Goal: Use online tool/utility: Utilize a website feature to perform a specific function

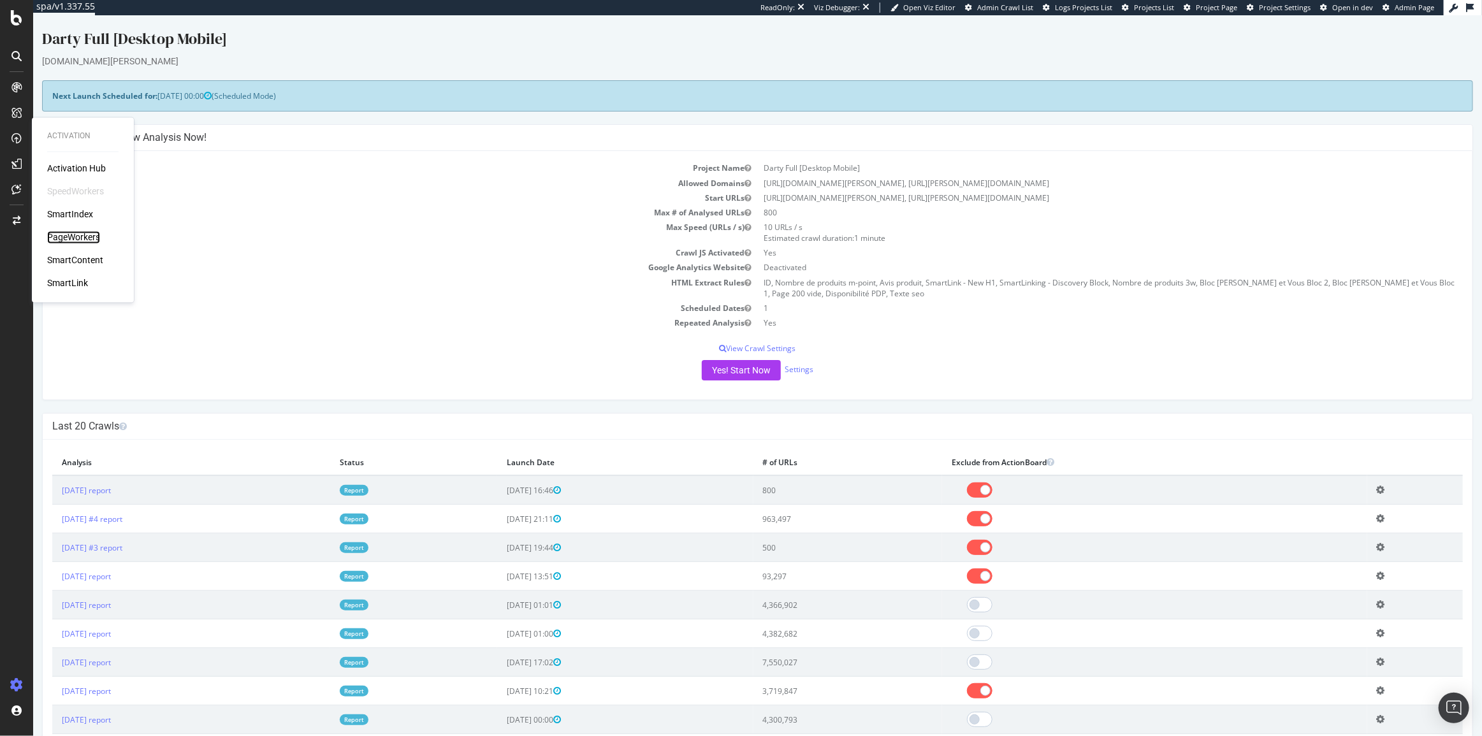
click at [78, 231] on div "PageWorkers" at bounding box center [73, 237] width 53 height 13
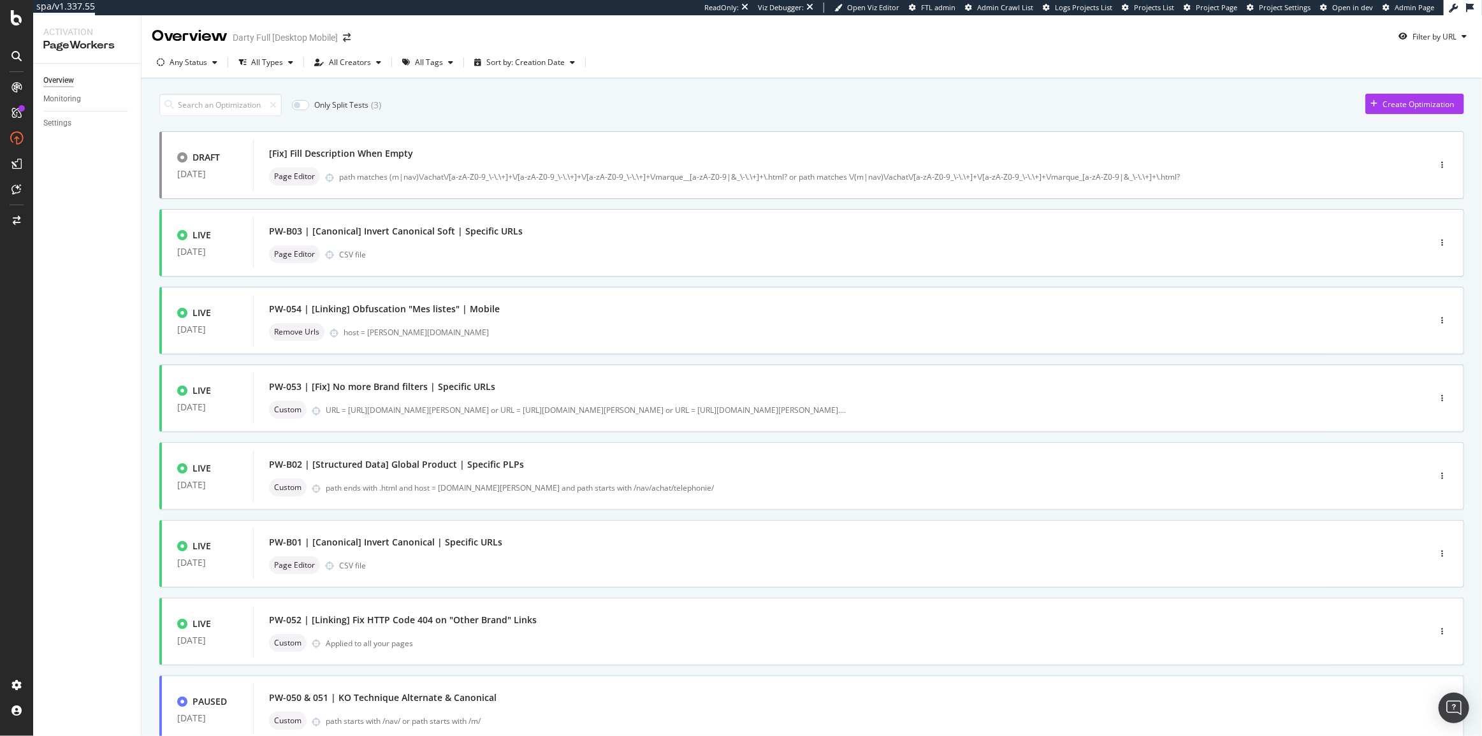
click at [651, 98] on div "Only Split Tests ( 3 ) Create Optimization" at bounding box center [811, 105] width 1305 height 22
click at [571, 158] on div "[Fix] Fill Description When Empty" at bounding box center [822, 154] width 1106 height 18
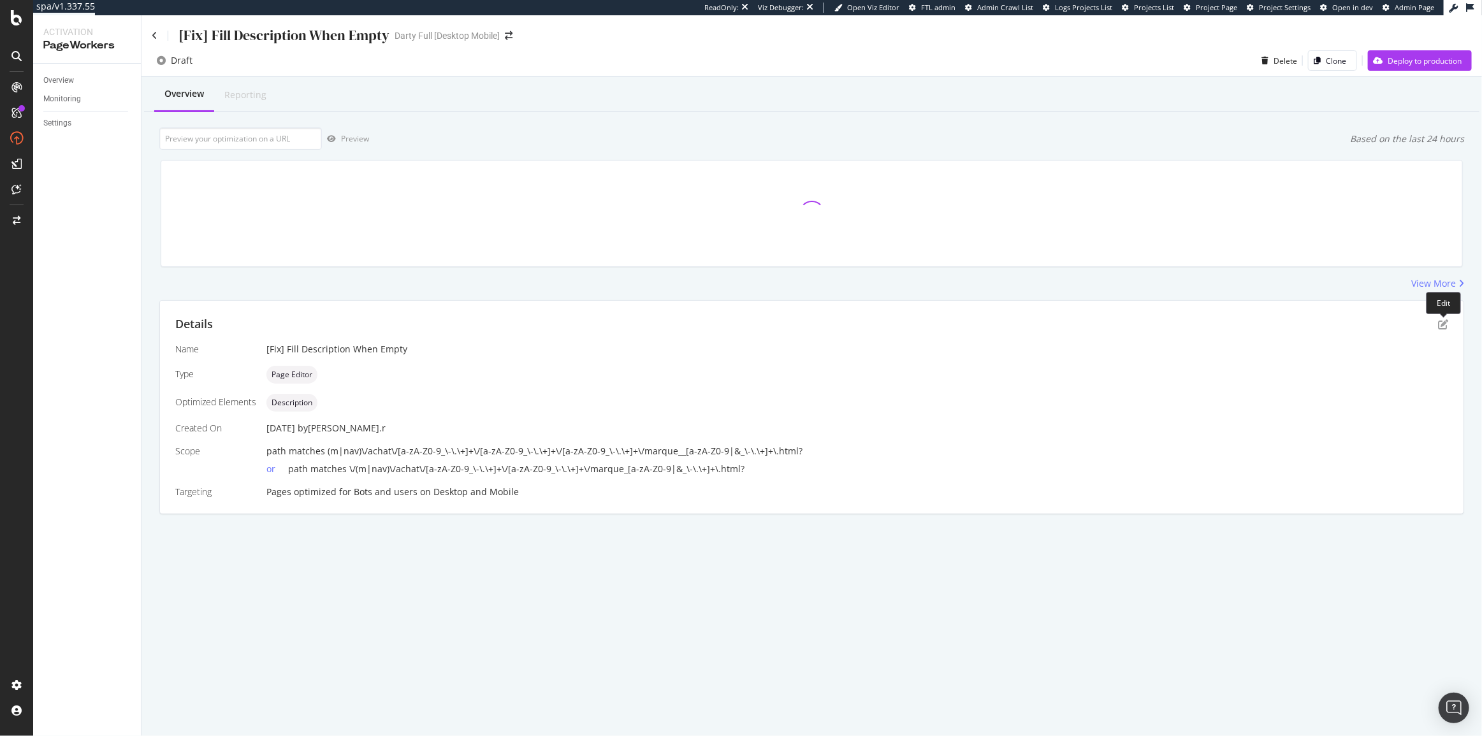
click at [1441, 313] on div at bounding box center [1443, 314] width 5 height 5
click at [1444, 321] on icon "pen-to-square" at bounding box center [1443, 324] width 10 height 10
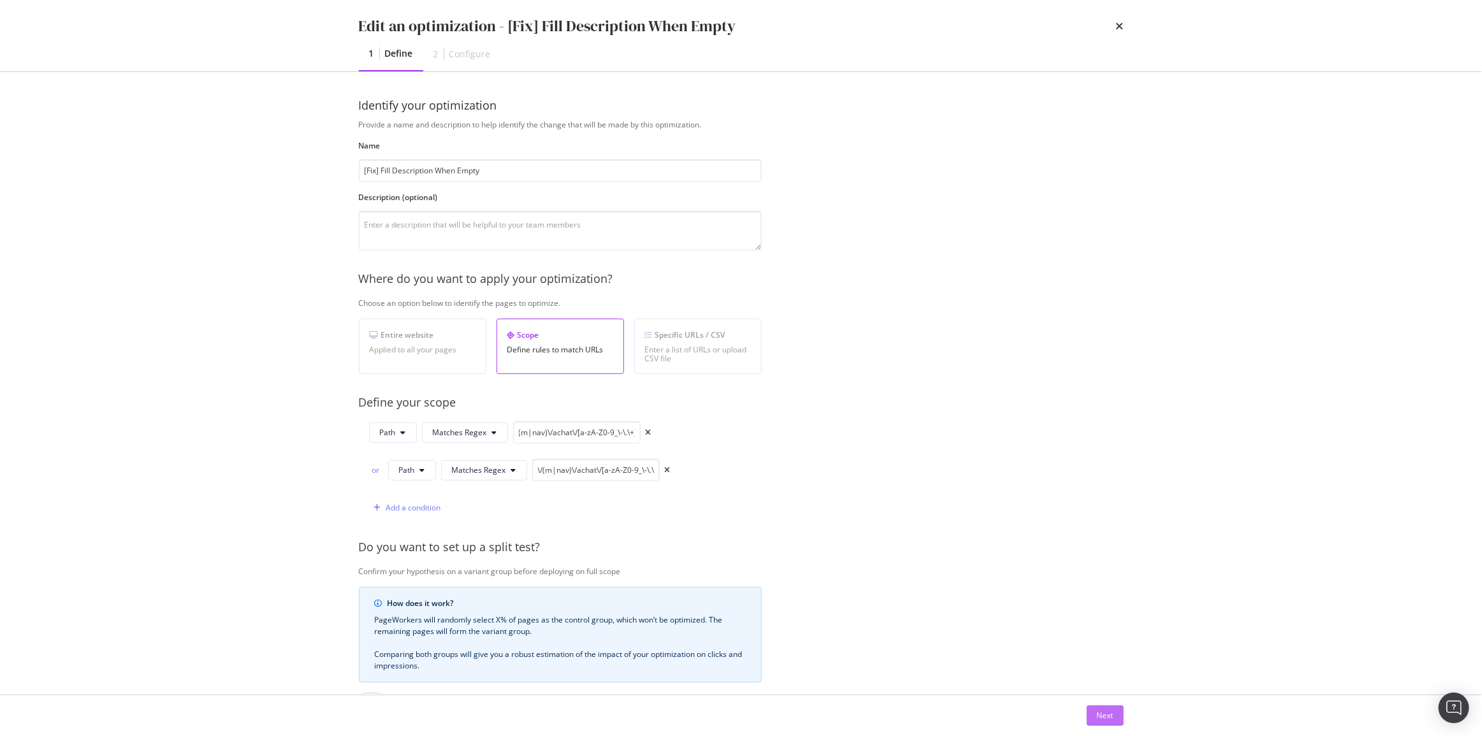
click at [1112, 712] on div "Next" at bounding box center [1105, 715] width 17 height 11
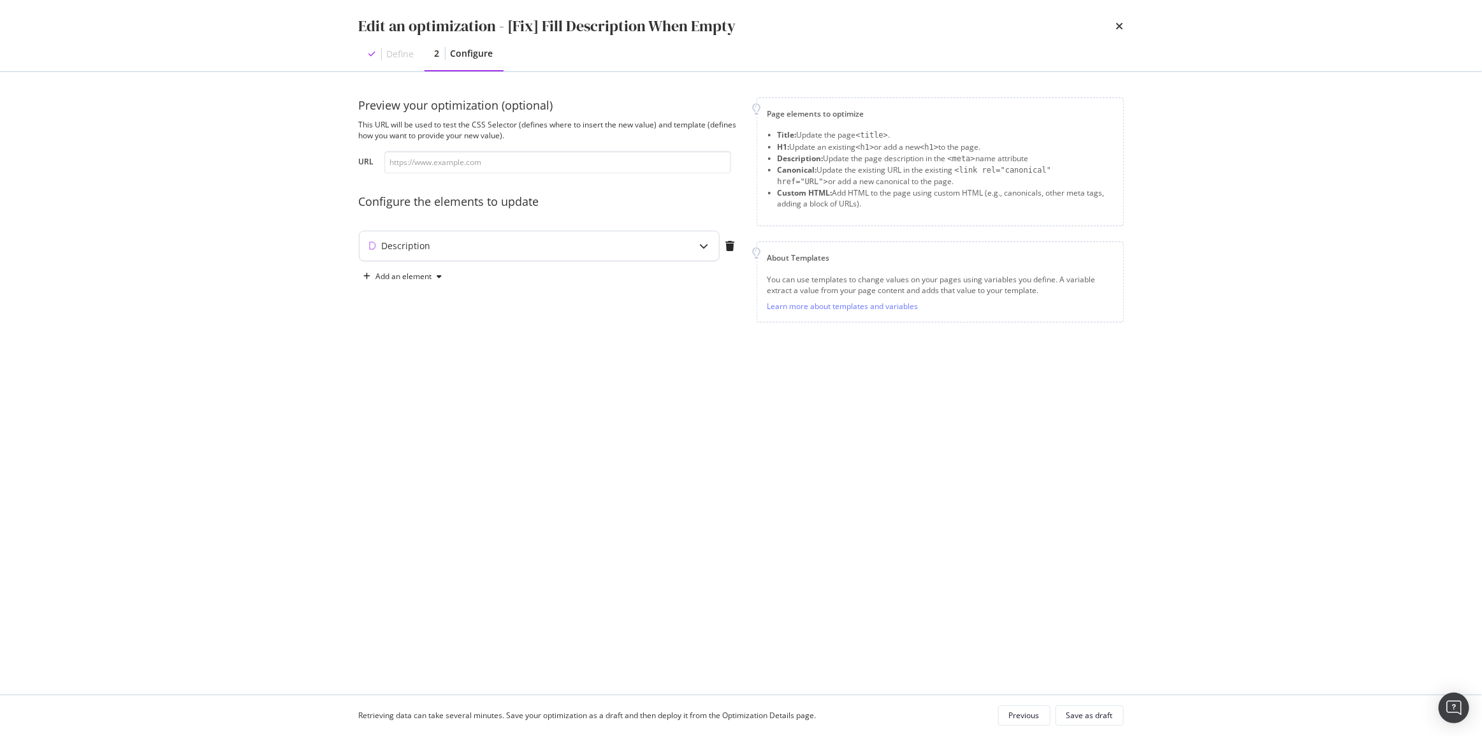
click at [389, 240] on div "Description" at bounding box center [406, 246] width 49 height 13
click at [407, 298] on div "{% if ! current_description or current_description == "" %} {{ $ currentH1 }} ✓…" at bounding box center [510, 345] width 270 height 98
type textarea "{% if not current_description or current_description == "" %}"
click at [528, 159] on input "modal" at bounding box center [557, 162] width 347 height 22
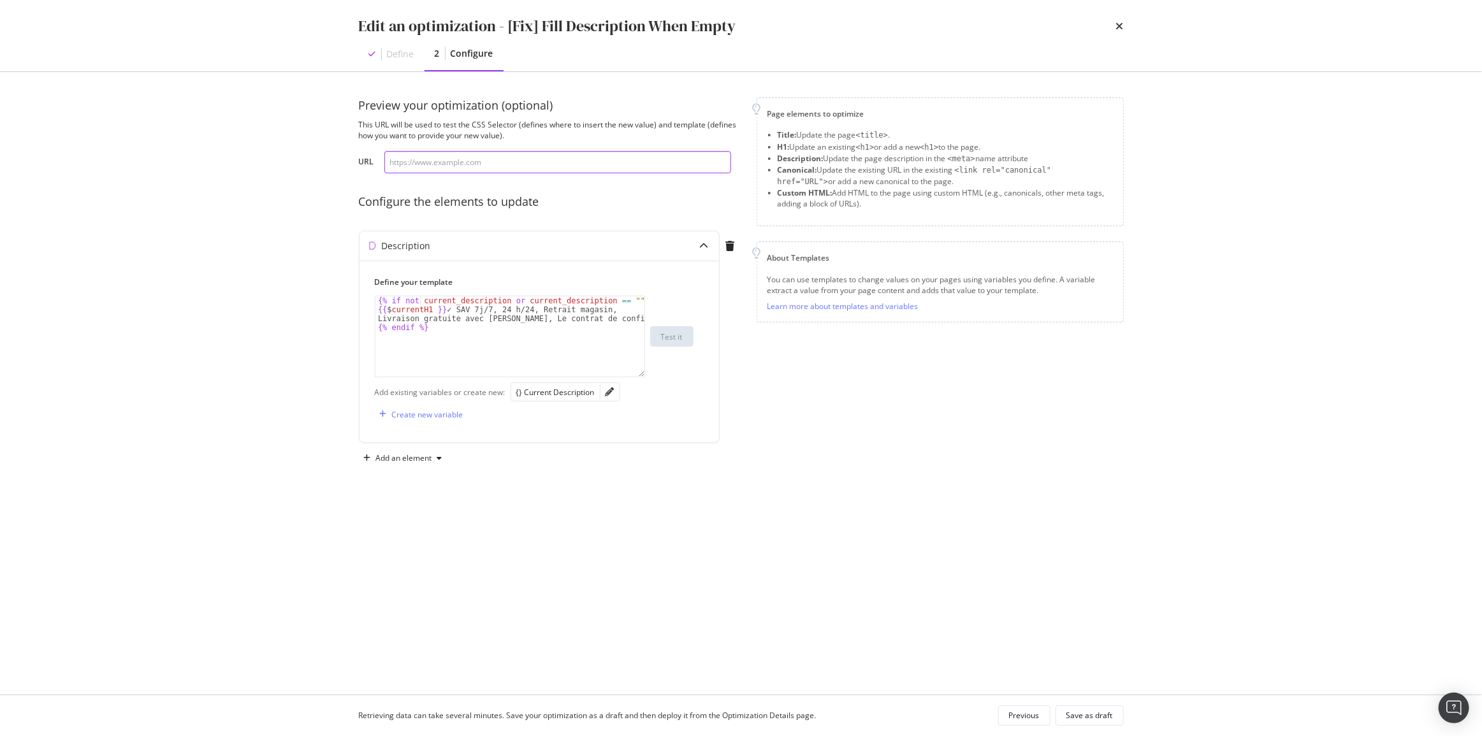
paste input "[URL][DOMAIN_NAME][PERSON_NAME]"
type input "[URL][DOMAIN_NAME][PERSON_NAME]"
click at [675, 338] on div "Test it" at bounding box center [672, 336] width 22 height 11
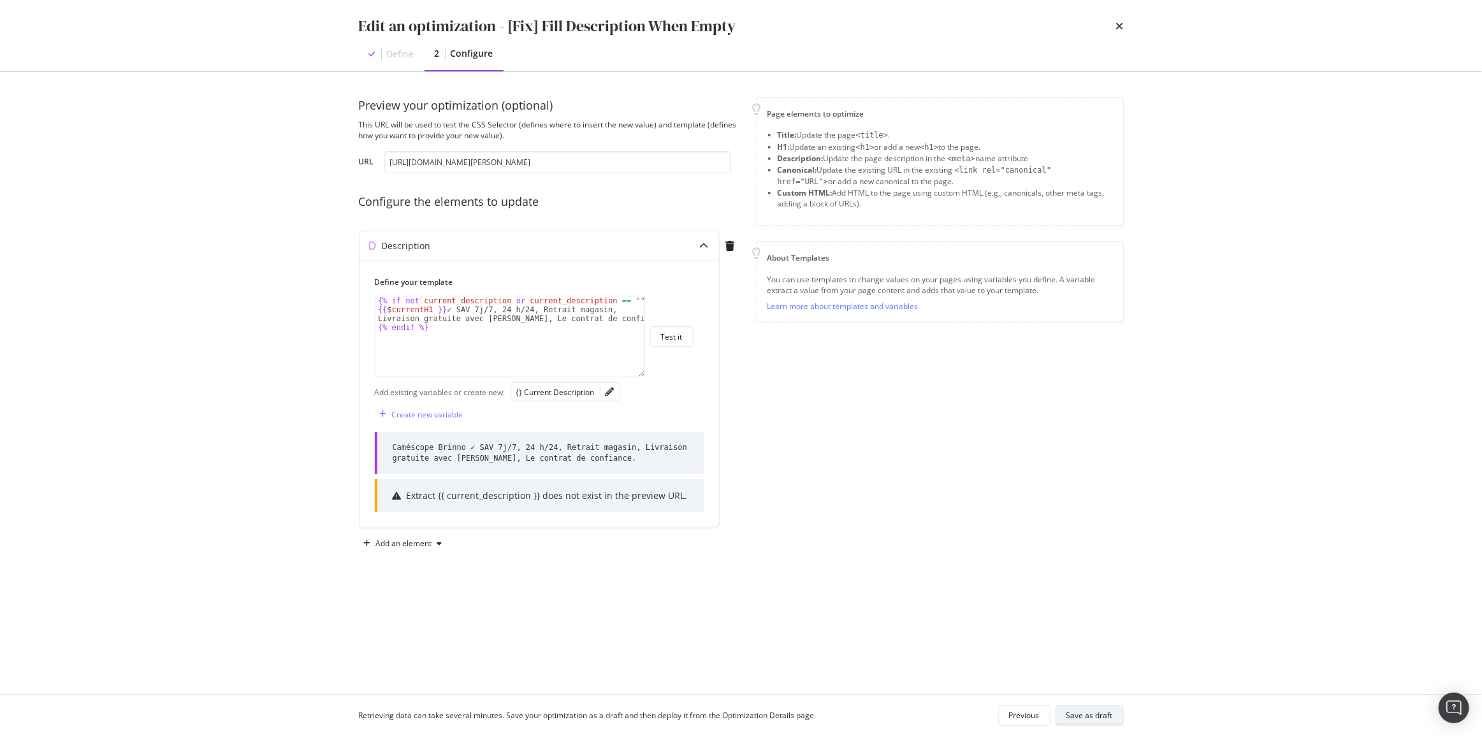
click at [1098, 717] on div "Save as draft" at bounding box center [1089, 715] width 47 height 11
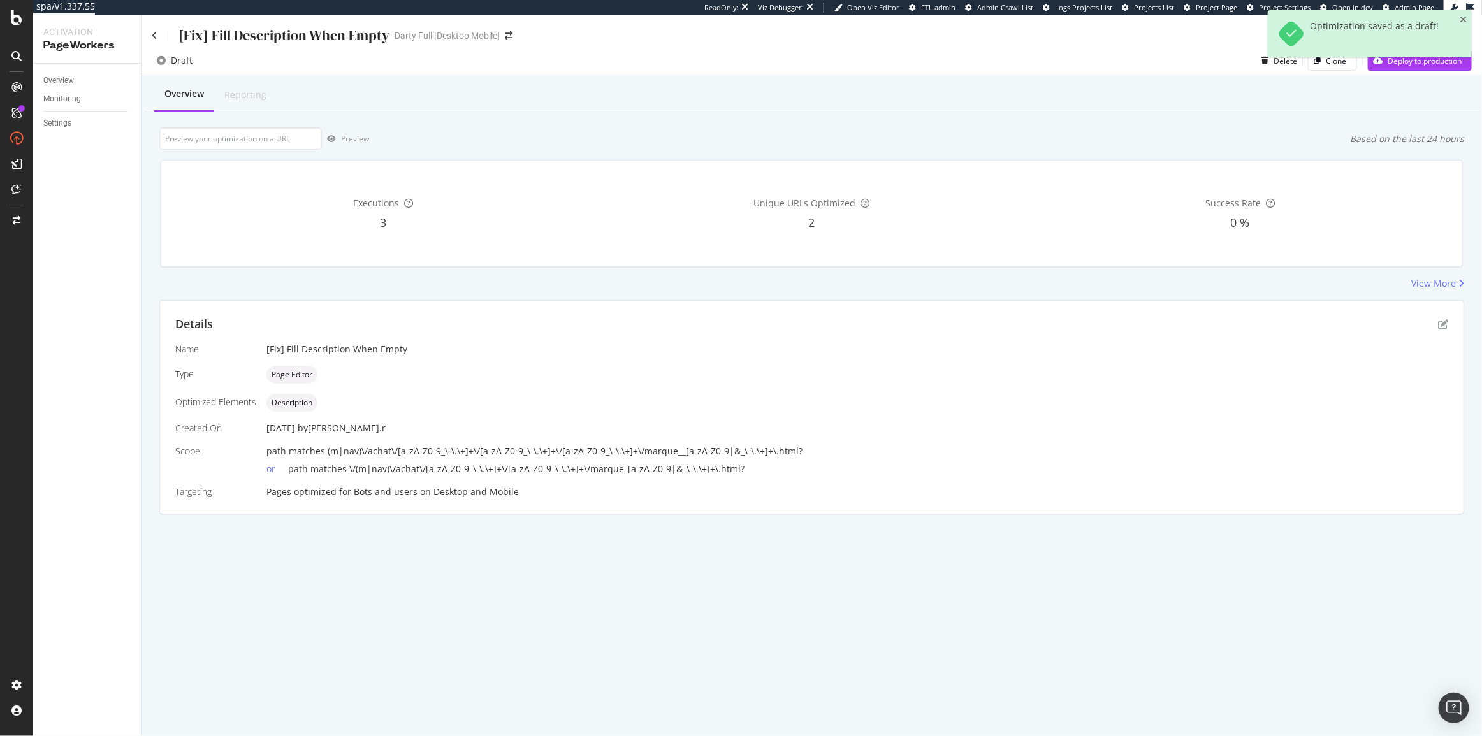
click at [1392, 64] on div "Optimization saved as a draft!" at bounding box center [1370, 38] width 204 height 57
click at [1398, 69] on div "Deploy to production" at bounding box center [1415, 60] width 94 height 19
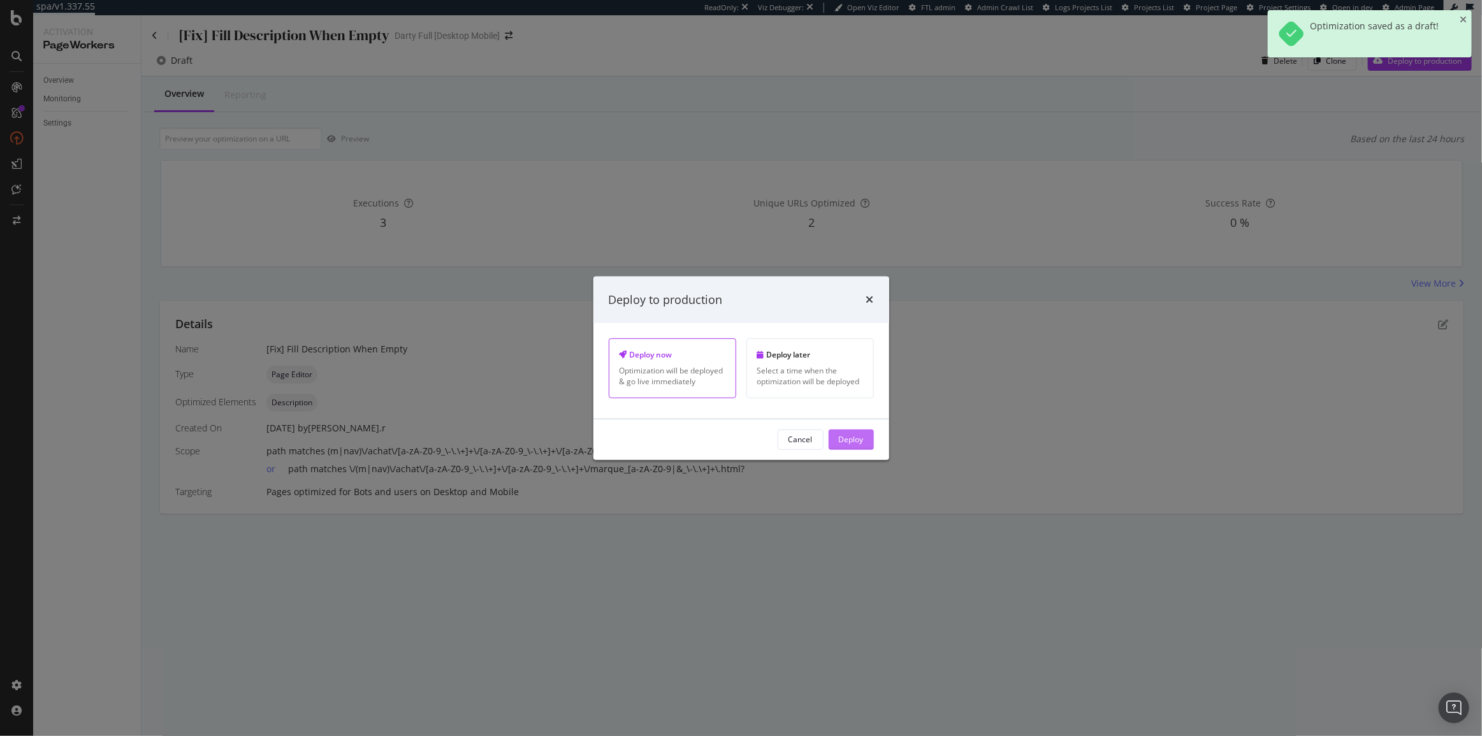
click at [854, 439] on div "Deploy" at bounding box center [851, 439] width 25 height 11
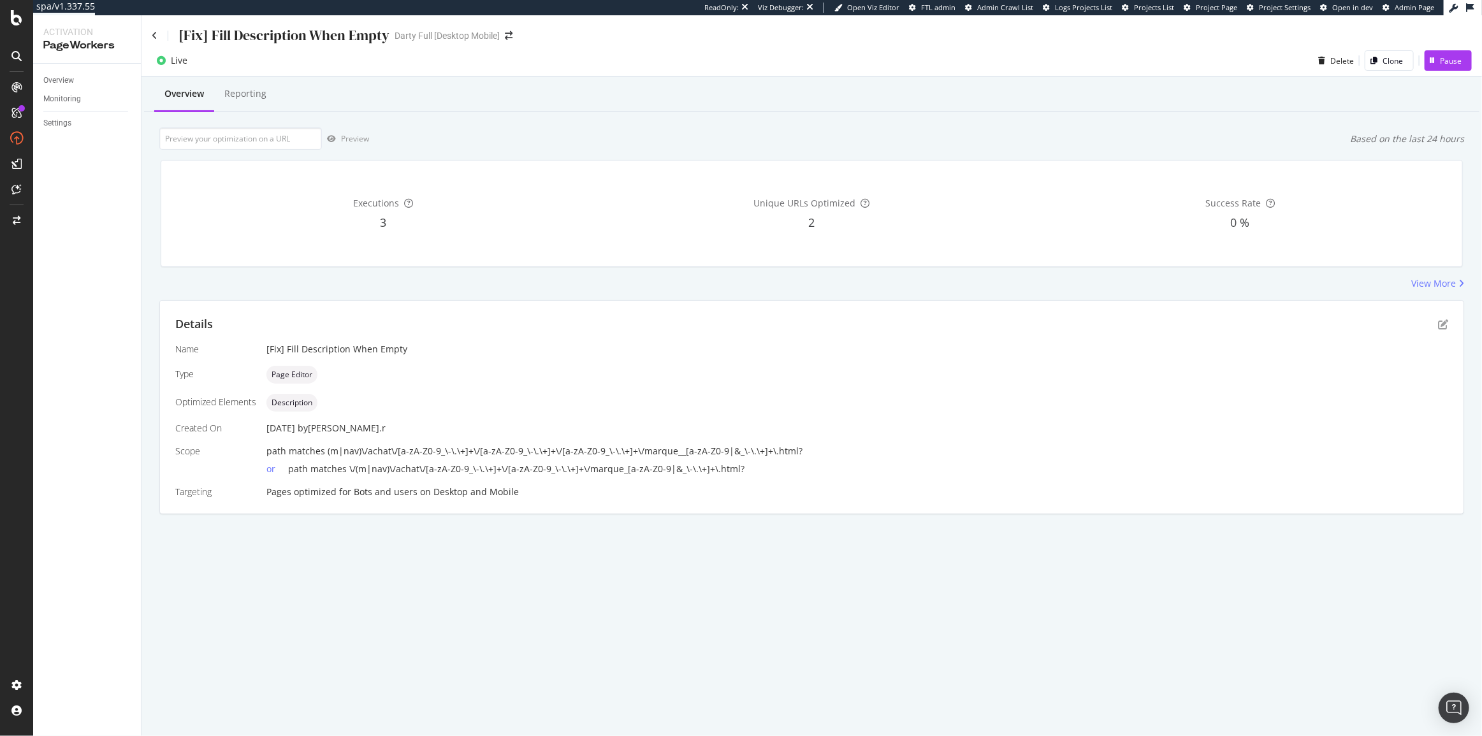
click at [541, 278] on div "View More" at bounding box center [811, 283] width 1305 height 13
